Goal: Task Accomplishment & Management: Manage account settings

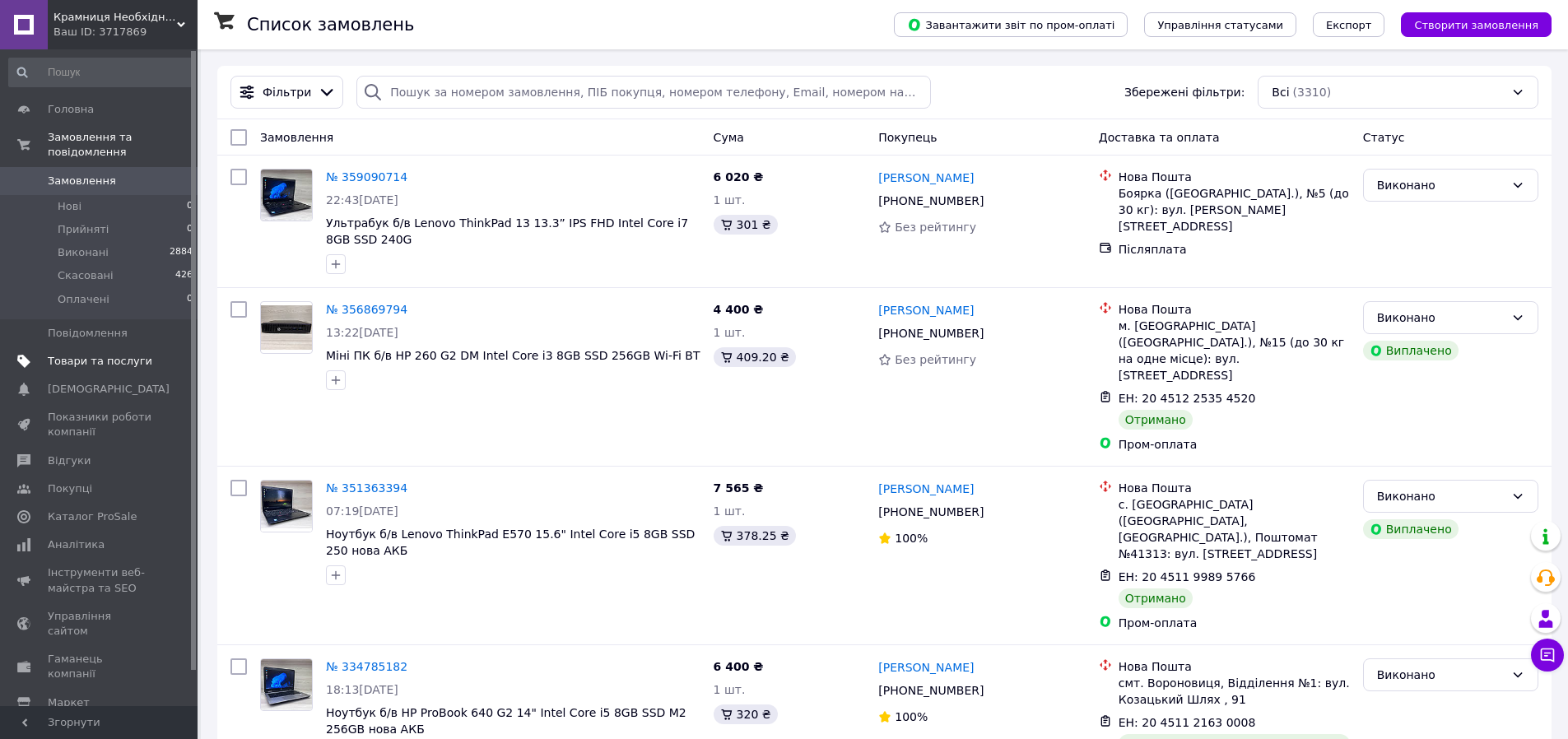
click at [141, 354] on span "Товари та послуги" at bounding box center [99, 361] width 104 height 15
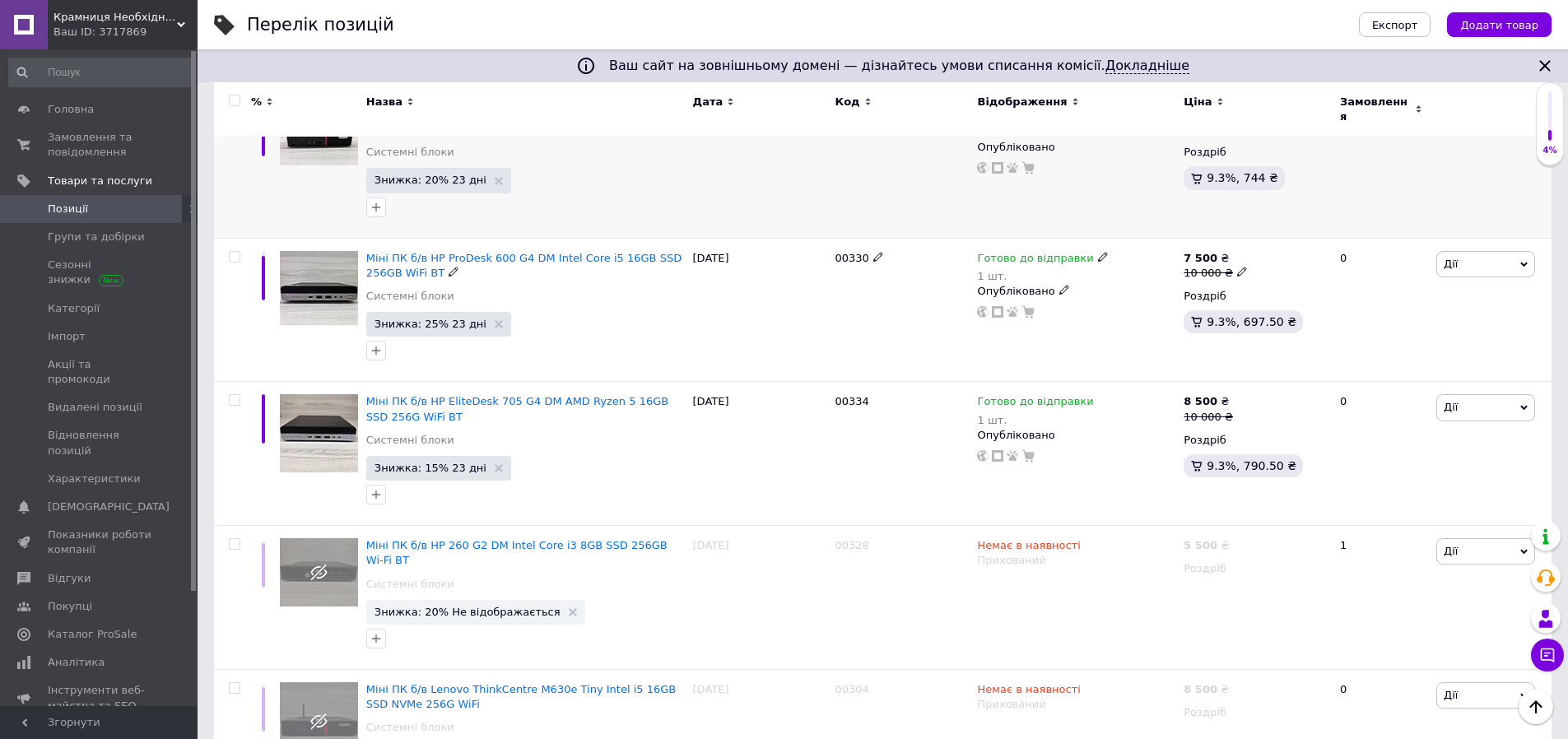
scroll to position [411, 0]
click at [612, 395] on span "Міні ПК б/в HP EliteDesk 705 G4 DM AMD Ryzen 5 16GB SSD 256G WiFi BT" at bounding box center [518, 407] width 302 height 27
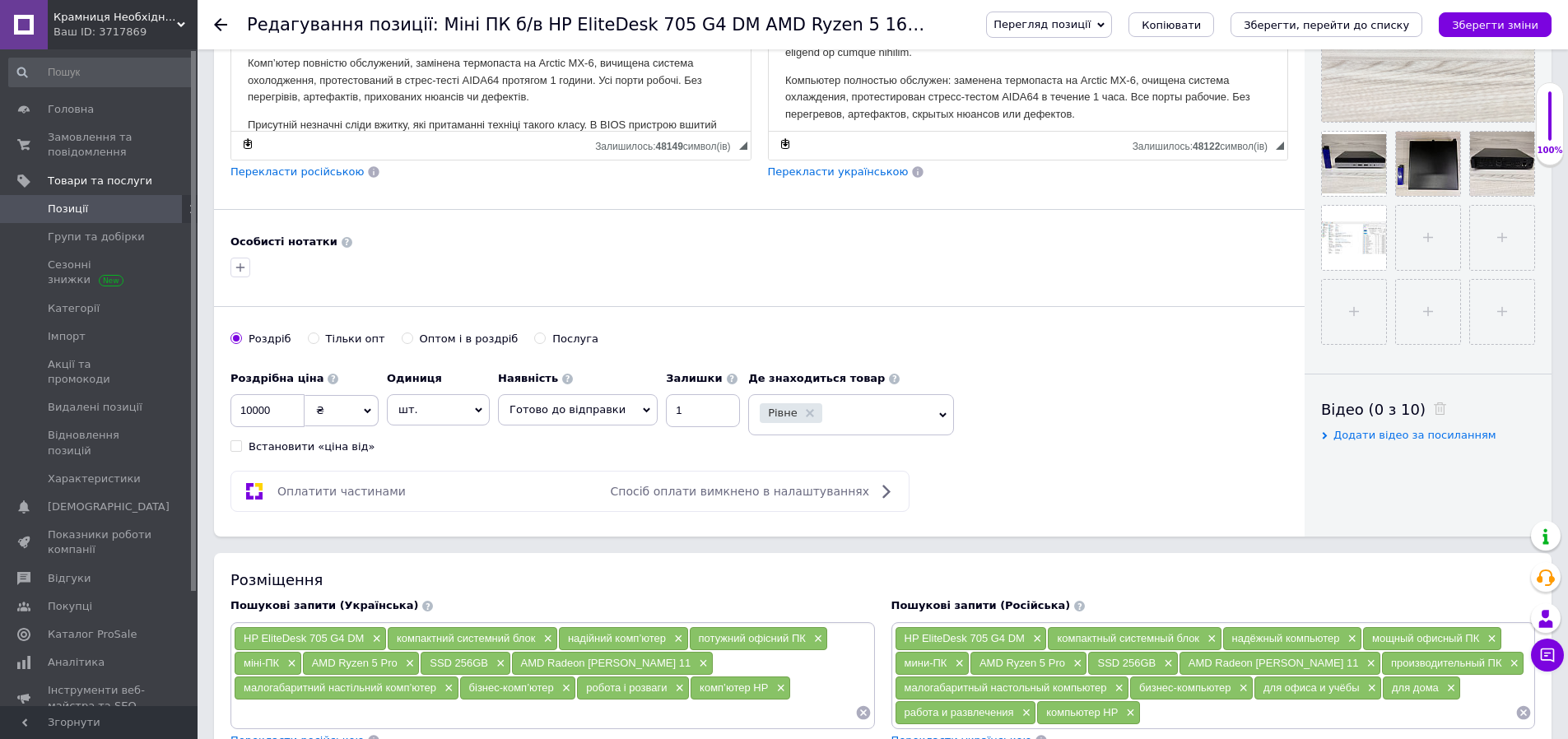
scroll to position [494, 0]
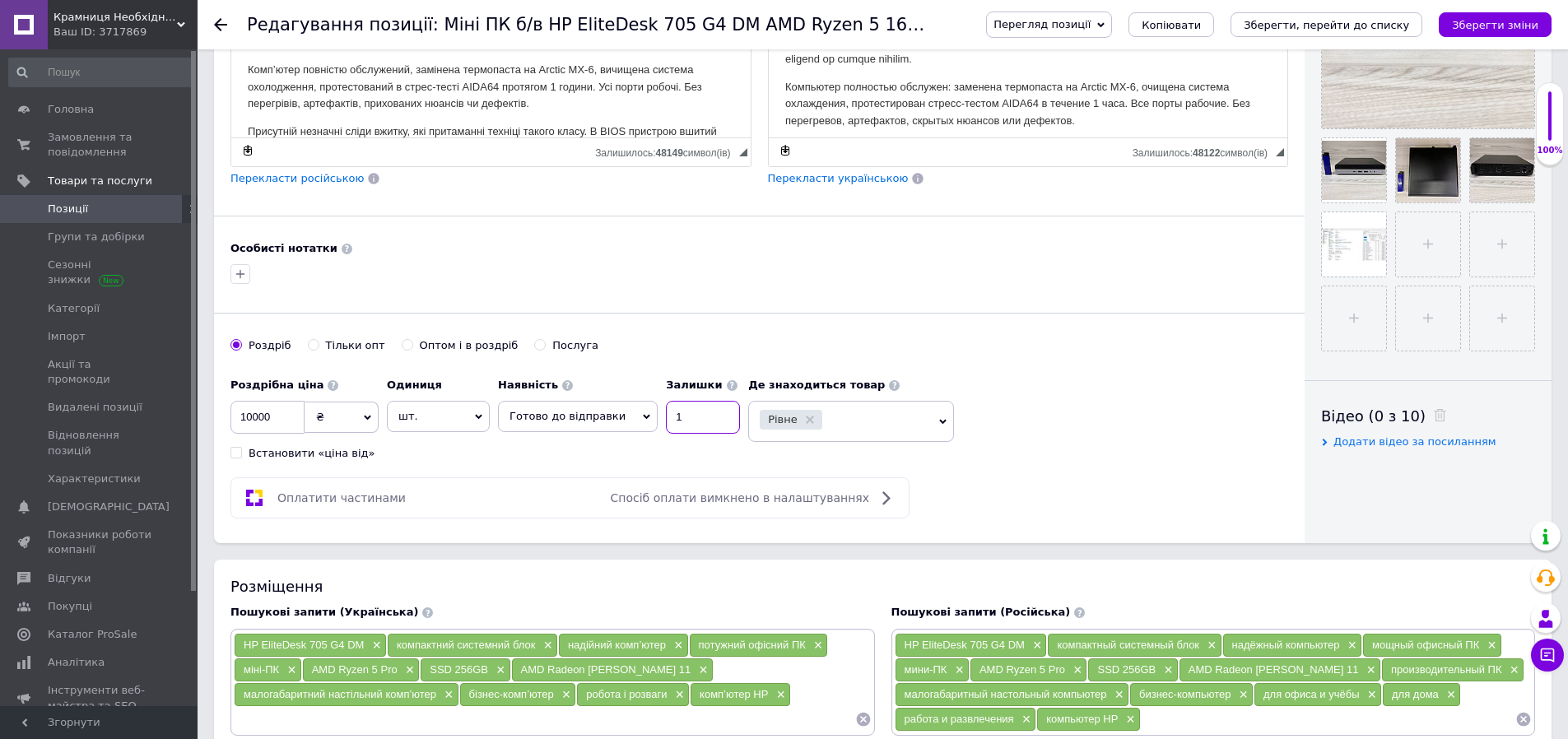
click at [686, 424] on input "1" at bounding box center [703, 416] width 75 height 33
type input "0"
click at [611, 417] on span "Готово до відправки" at bounding box center [577, 415] width 160 height 31
click at [597, 468] on li "Немає в наявності" at bounding box center [577, 473] width 158 height 23
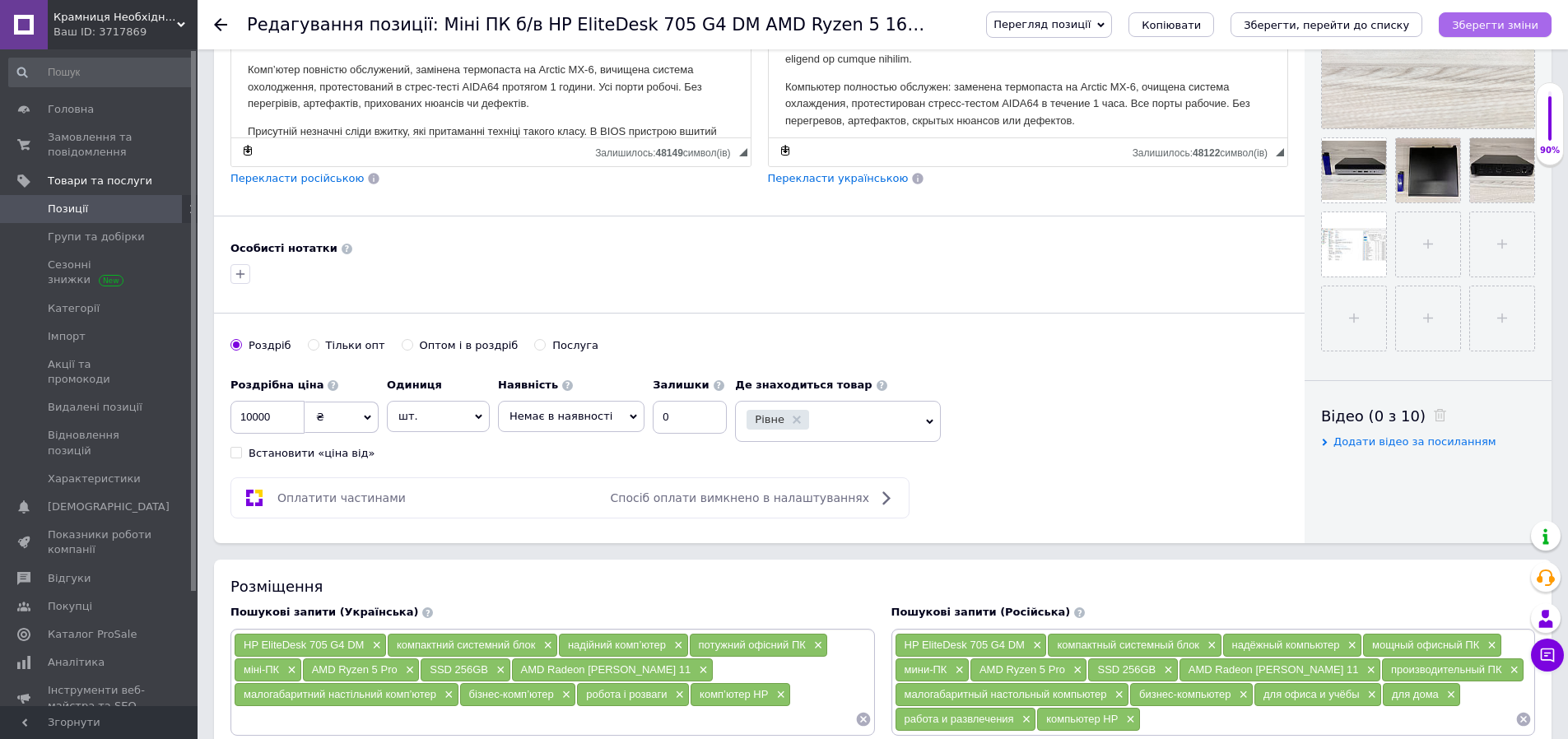
click at [1507, 29] on icon "Зберегти зміни" at bounding box center [1494, 25] width 86 height 12
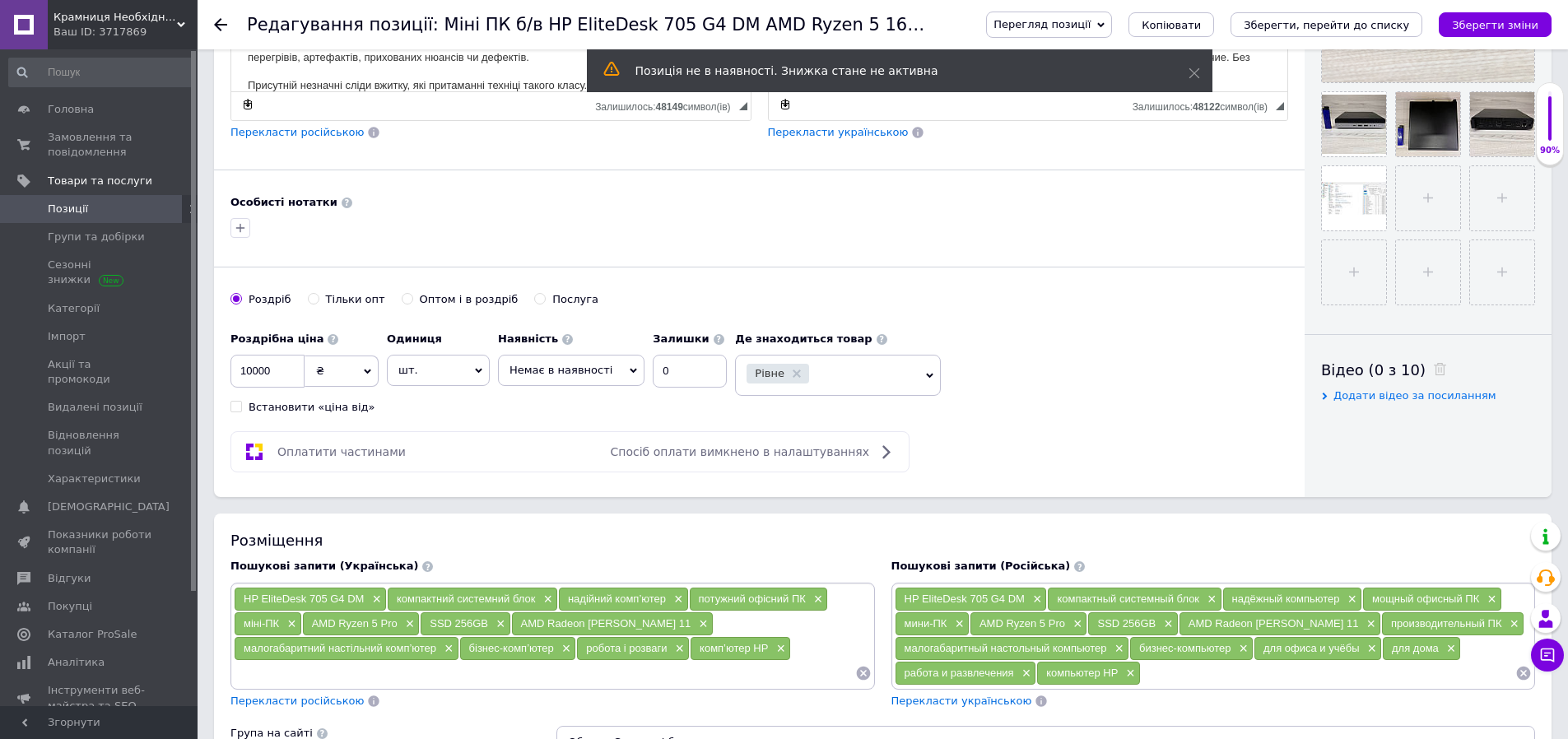
scroll to position [576, 0]
